Goal: Task Accomplishment & Management: Complete application form

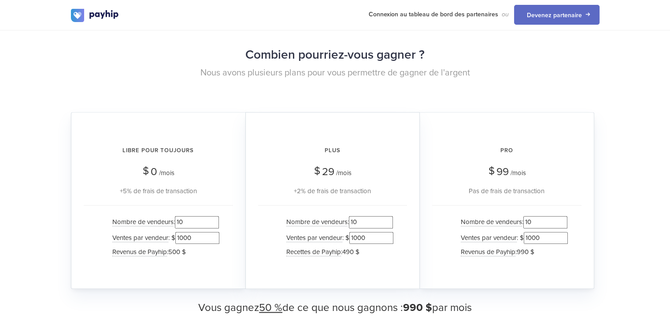
scroll to position [871, 0]
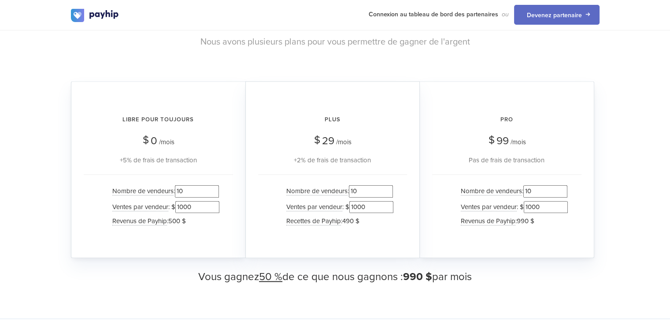
click at [356, 201] on input "1000" at bounding box center [371, 207] width 44 height 12
click at [359, 185] on input "10" at bounding box center [371, 191] width 44 height 12
type input "100"
click at [363, 201] on input "1000" at bounding box center [371, 207] width 44 height 12
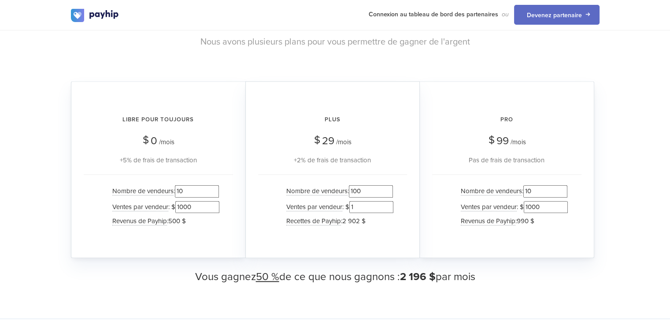
type input "1"
click at [431, 197] on div "Pro $ 99 /mois Pas de frais de transaction Nombre de vendeurs : 10 Ventes par v…" at bounding box center [507, 169] width 174 height 177
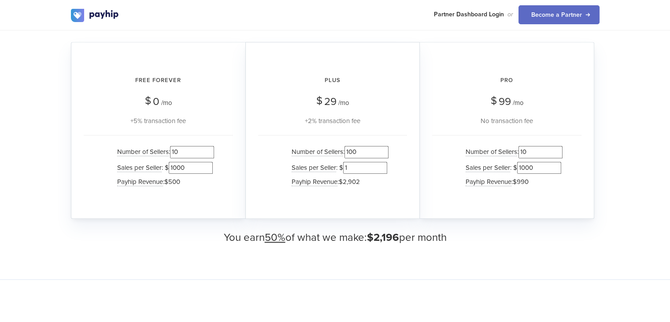
scroll to position [840, 0]
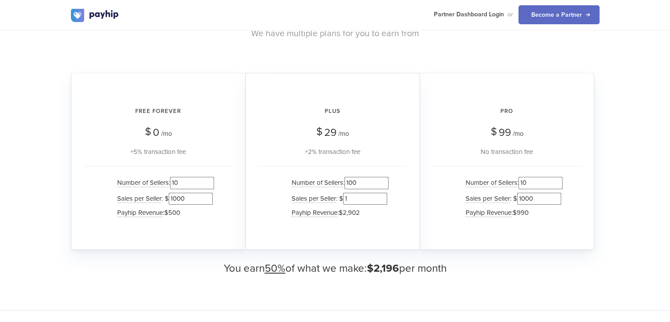
click at [269, 195] on div "Number of Sellers : 100 Sales per Seller : $ 1 Payhip Revenue : $2,902" at bounding box center [332, 199] width 149 height 66
click at [183, 197] on input "1000" at bounding box center [191, 199] width 44 height 12
click at [178, 197] on input "1000" at bounding box center [191, 199] width 44 height 12
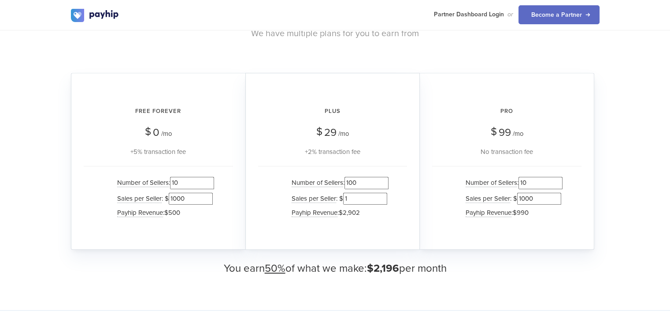
click at [178, 197] on input "1000" at bounding box center [191, 199] width 44 height 12
type input "1"
click at [237, 193] on div "Free Forever $ 0 /mo +5% transaction fee Number of Sellers : 10 Sales per Selle…" at bounding box center [158, 161] width 174 height 177
click at [349, 198] on input "1" at bounding box center [365, 199] width 44 height 12
type input "1"
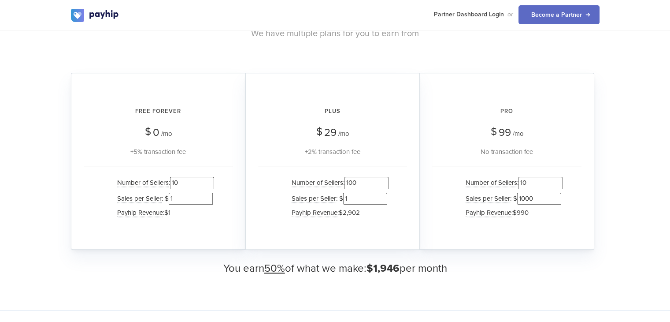
click at [398, 195] on div "Number of Sellers : 100 Sales per Seller : $ 1 Payhip Revenue : $2,902" at bounding box center [332, 199] width 149 height 66
click at [527, 197] on input "1000" at bounding box center [539, 199] width 44 height 12
type input "1"
click at [440, 207] on div "Number of Sellers : 10 Sales per Seller : $ 1 Payhip Revenue : $990" at bounding box center [506, 199] width 149 height 66
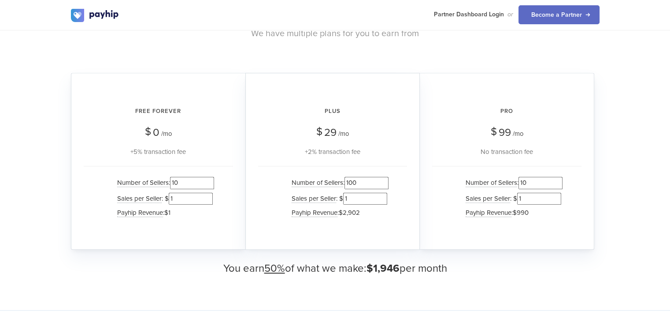
click at [353, 198] on input "1" at bounding box center [365, 199] width 44 height 12
type input "10"
click at [197, 198] on input "1" at bounding box center [191, 199] width 44 height 12
type input "1"
type input "8"
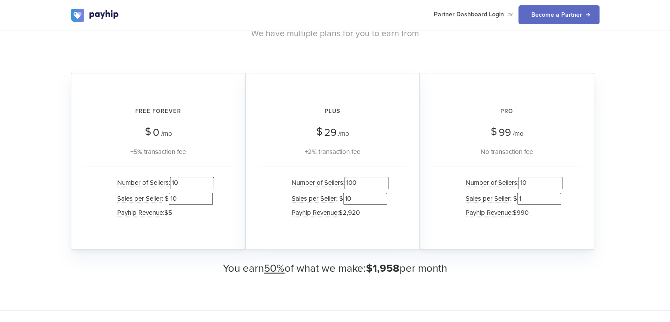
type input "10"
click at [366, 191] on li "Sales per Seller : $ 10" at bounding box center [337, 198] width 101 height 15
click at [354, 203] on input "10" at bounding box center [365, 199] width 44 height 12
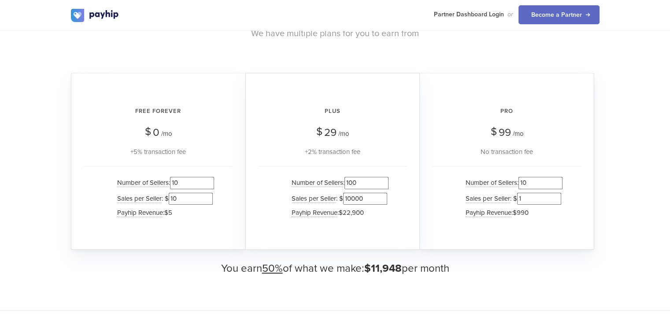
drag, startPoint x: 350, startPoint y: 197, endPoint x: 372, endPoint y: 193, distance: 22.4
click at [372, 193] on input "10000" at bounding box center [365, 199] width 44 height 12
click at [352, 196] on input "10000" at bounding box center [365, 199] width 44 height 12
drag, startPoint x: 356, startPoint y: 196, endPoint x: 372, endPoint y: 194, distance: 16.5
click at [372, 194] on input "100000" at bounding box center [365, 199] width 44 height 12
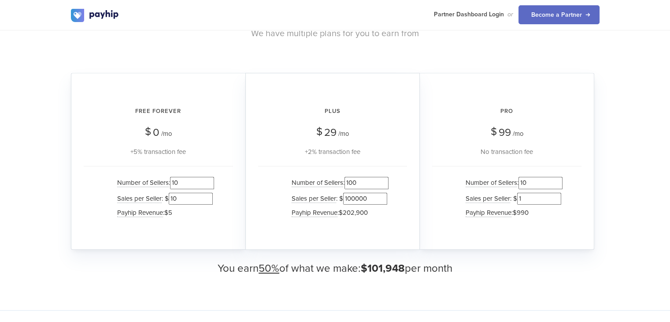
type input "100000"
click at [377, 230] on div "Plus $ 29 /mo +2% transaction fee Number of Sellers : 100 Sales per Seller : $ …" at bounding box center [332, 161] width 174 height 177
click at [358, 201] on input "100000" at bounding box center [365, 199] width 44 height 12
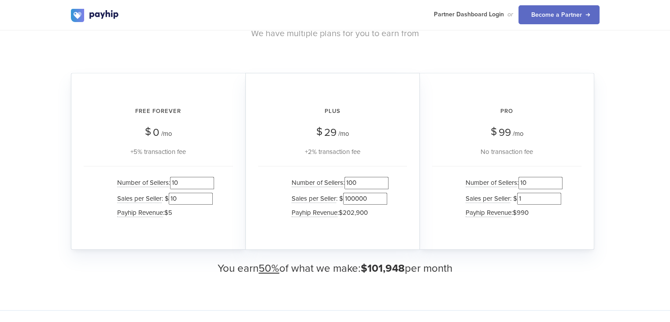
click at [527, 193] on input "1" at bounding box center [539, 199] width 44 height 12
type input "1000"
click at [459, 196] on ul "Number of Sellers : 10 Sales per Seller : $ 1000 Payhip Revenue : $990" at bounding box center [507, 197] width 112 height 44
click at [362, 195] on input "100000" at bounding box center [365, 199] width 44 height 12
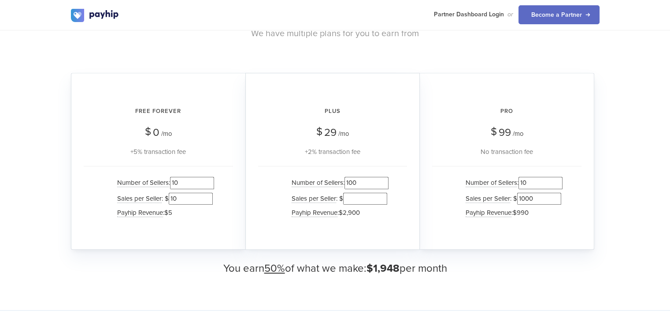
click at [195, 198] on input "10" at bounding box center [191, 199] width 44 height 12
drag, startPoint x: 176, startPoint y: 197, endPoint x: 199, endPoint y: 194, distance: 22.6
click at [199, 194] on input "10000" at bounding box center [191, 199] width 44 height 12
type input "1000"
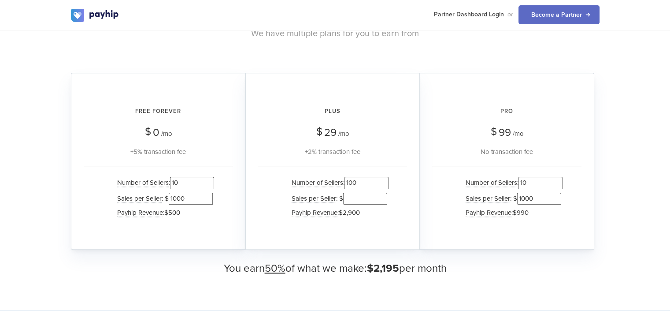
click at [203, 180] on input "10" at bounding box center [192, 183] width 44 height 12
drag, startPoint x: 180, startPoint y: 182, endPoint x: 198, endPoint y: 180, distance: 17.8
click at [198, 180] on input "10000" at bounding box center [192, 183] width 44 height 12
click at [183, 181] on input "10000" at bounding box center [192, 183] width 44 height 12
type input "1000"
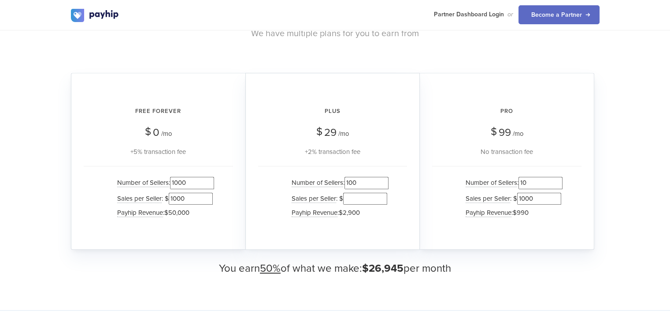
click at [185, 195] on input "1000" at bounding box center [191, 199] width 44 height 12
type input "10000"
click at [187, 184] on input "1000" at bounding box center [192, 183] width 44 height 12
type input "10000"
click at [193, 196] on input "10000" at bounding box center [191, 199] width 44 height 12
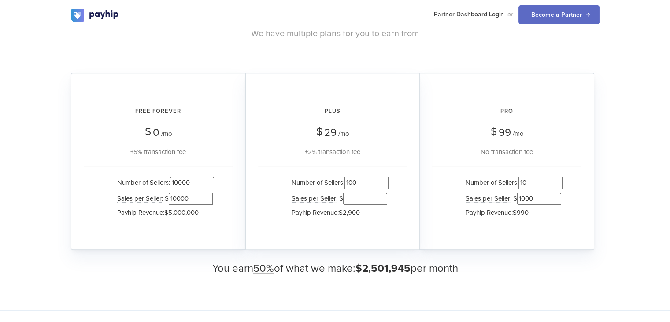
drag, startPoint x: 178, startPoint y: 198, endPoint x: 194, endPoint y: 197, distance: 15.9
click at [194, 197] on input "10000" at bounding box center [191, 199] width 44 height 12
type input "10"
drag, startPoint x: 182, startPoint y: 182, endPoint x: 203, endPoint y: 181, distance: 20.3
click at [203, 181] on input "10000" at bounding box center [192, 183] width 44 height 12
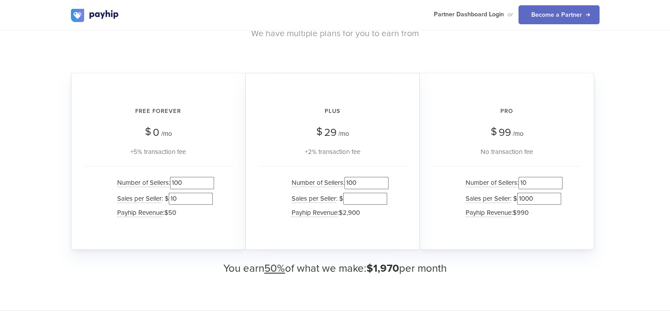
type input "100"
click at [238, 201] on div "Free Forever $ 0 /mo +5% transaction fee Number of Sellers : 100 Sales per Sell…" at bounding box center [158, 161] width 174 height 177
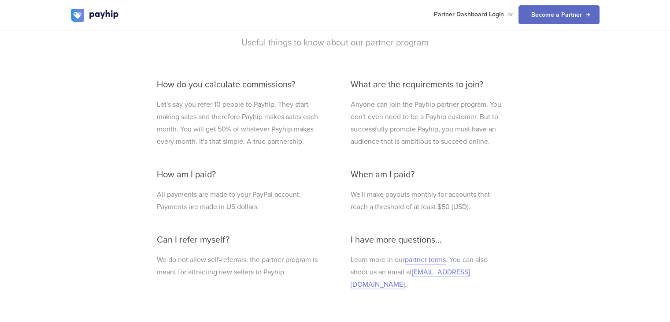
scroll to position [2016, 0]
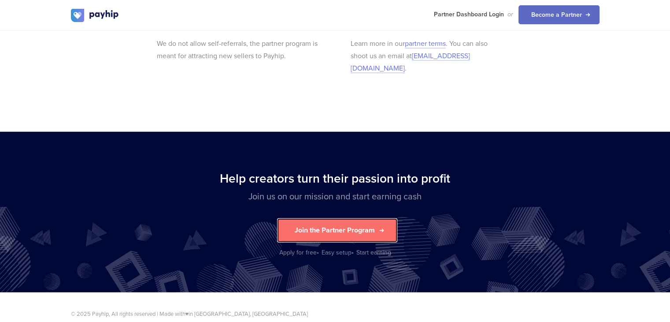
click at [379, 218] on button "Join the Partner Program" at bounding box center [337, 230] width 120 height 24
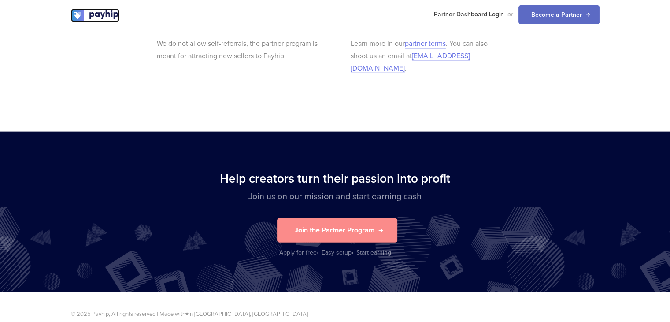
click at [100, 16] on img at bounding box center [95, 15] width 48 height 13
